Goal: Find contact information: Find contact information

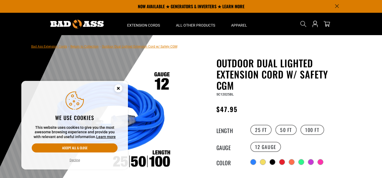
click at [119, 89] on icon "Cookie Consent" at bounding box center [118, 88] width 2 height 2
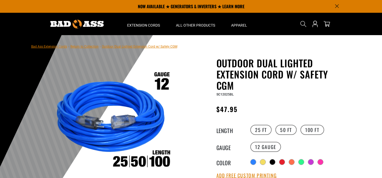
click at [58, 46] on link "Bad Ass Extension Cords" at bounding box center [49, 47] width 36 height 4
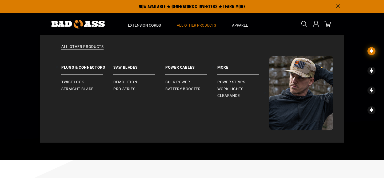
click at [194, 23] on span "All Other Products" at bounding box center [196, 25] width 39 height 5
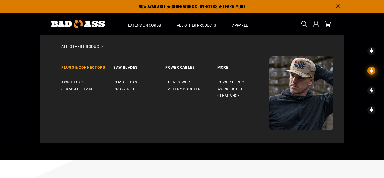
click at [95, 69] on link "Plugs & Connectors" at bounding box center [87, 65] width 52 height 19
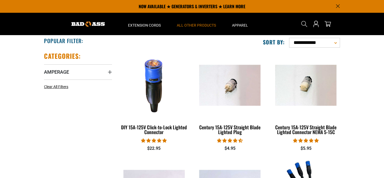
scroll to position [93, 0]
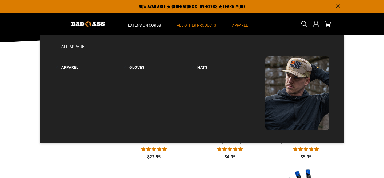
click at [237, 22] on summary "Apparel" at bounding box center [240, 24] width 32 height 22
click at [198, 70] on link "Hats" at bounding box center [231, 65] width 68 height 19
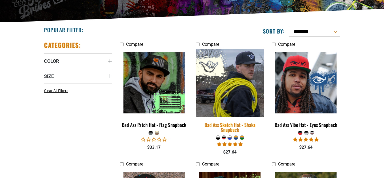
scroll to position [113, 0]
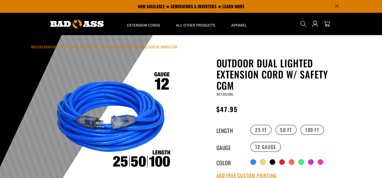
click at [51, 47] on link "Bad Ass Extension Cords" at bounding box center [49, 47] width 36 height 4
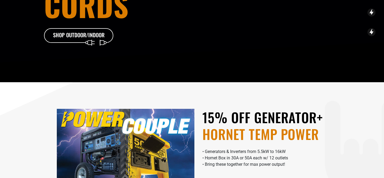
scroll to position [166, 0]
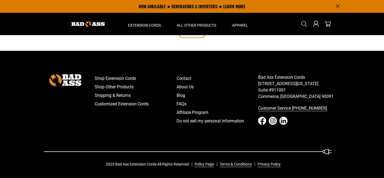
scroll to position [1170, 0]
click at [110, 94] on link "Shipping & Returns" at bounding box center [136, 95] width 82 height 9
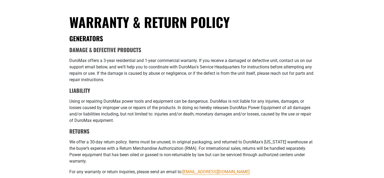
scroll to position [320, 0]
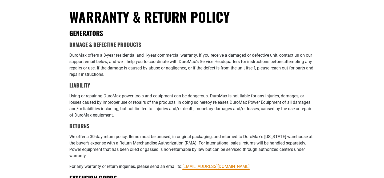
drag, startPoint x: 252, startPoint y: 158, endPoint x: 184, endPoint y: 163, distance: 68.4
click at [184, 164] on p "For any warranty or return inquiries, please send an email to: [EMAIL_ADDRESS][…" at bounding box center [191, 167] width 245 height 6
copy link "[EMAIL_ADDRESS][DOMAIN_NAME]"
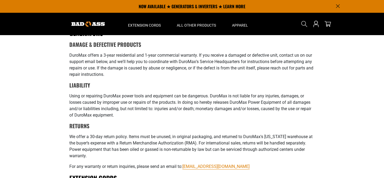
scroll to position [0, 0]
